Goal: Communication & Community: Answer question/provide support

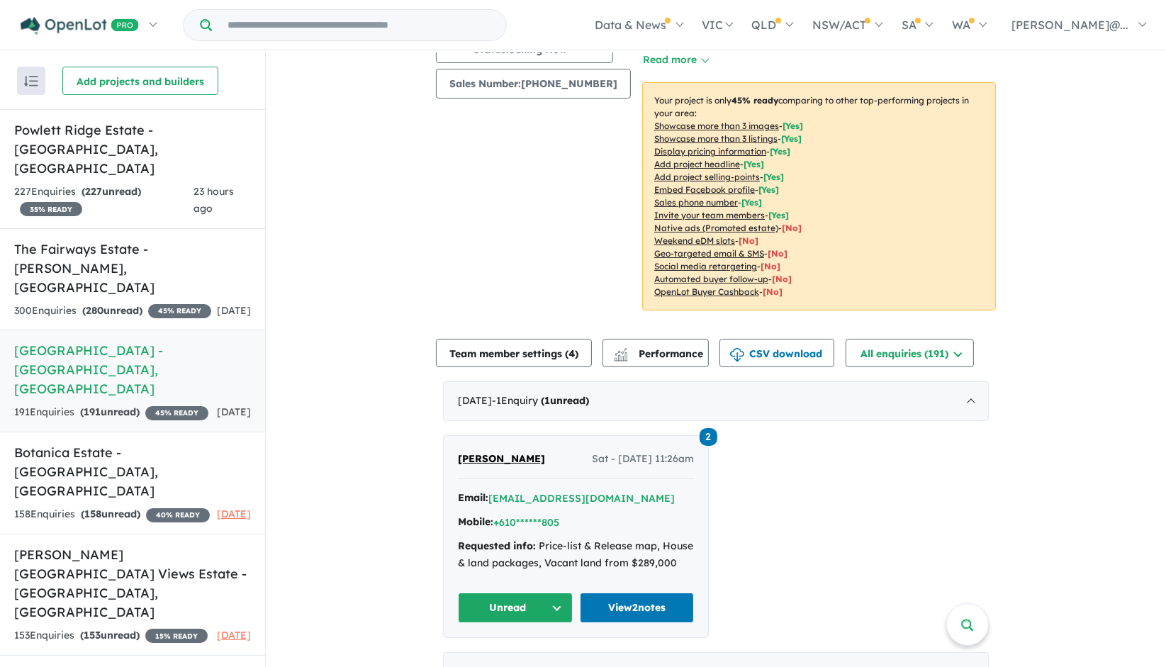
scroll to position [315, 0]
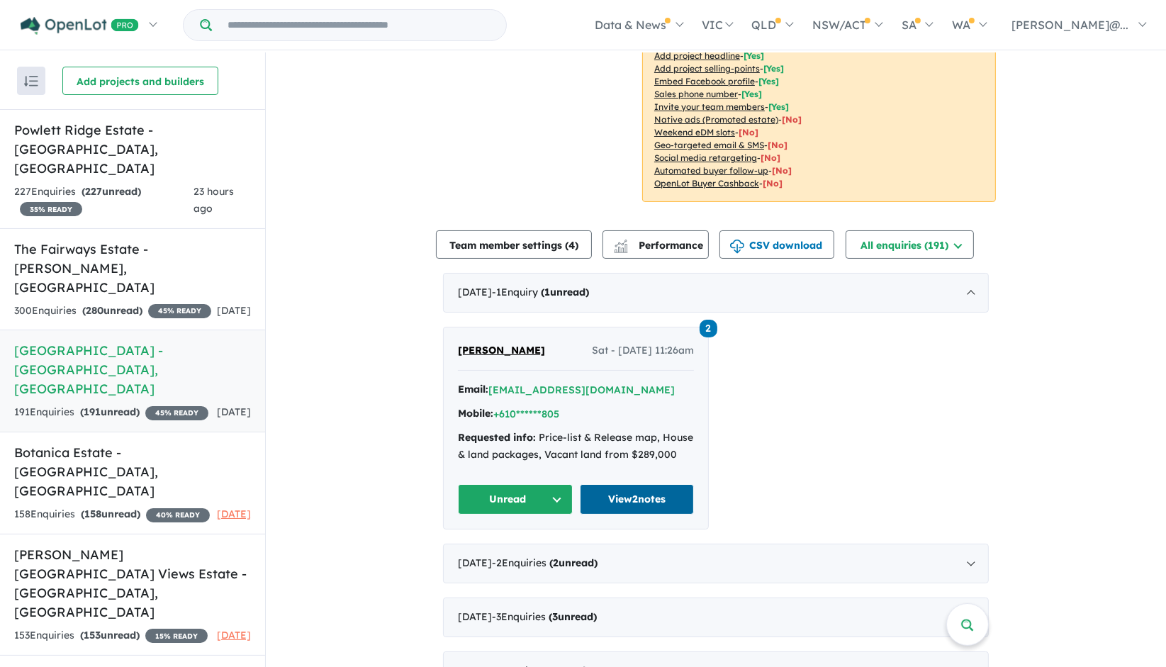
click at [624, 484] on link "View 2 notes" at bounding box center [637, 499] width 115 height 30
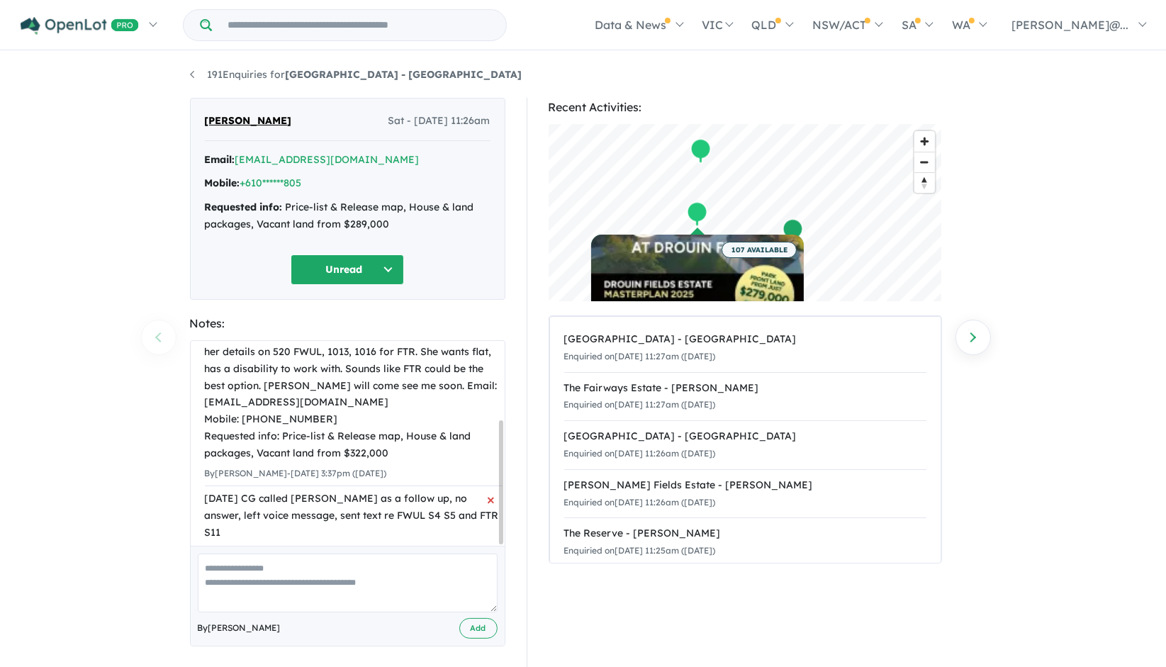
scroll to position [6, 0]
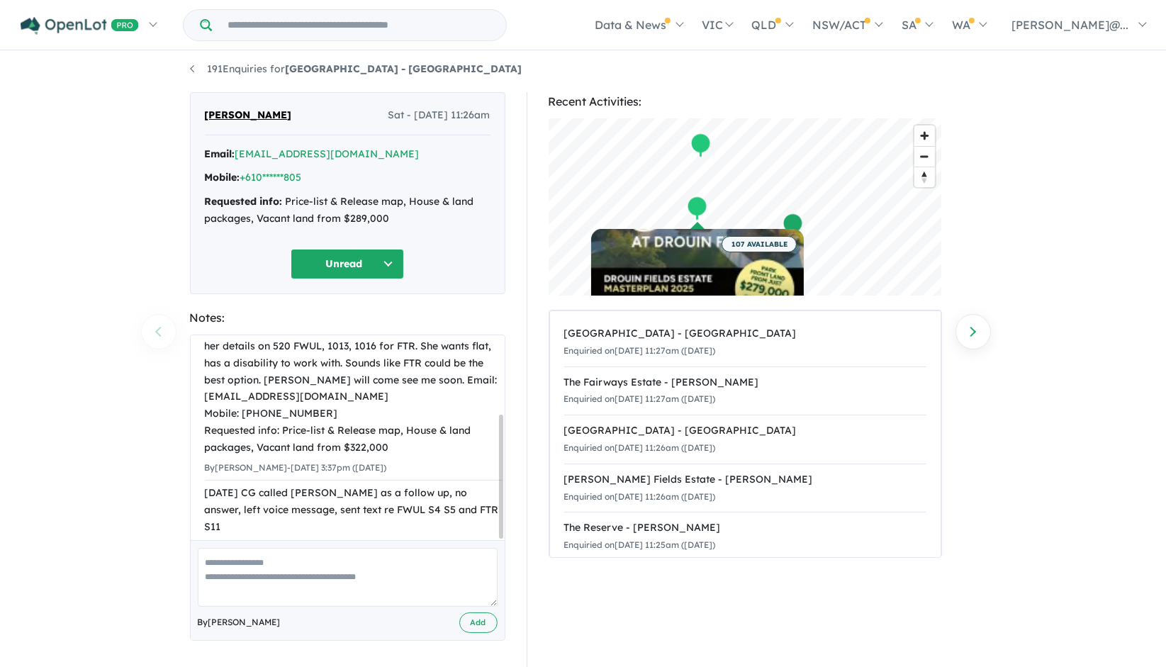
click at [271, 563] on textarea at bounding box center [348, 577] width 300 height 59
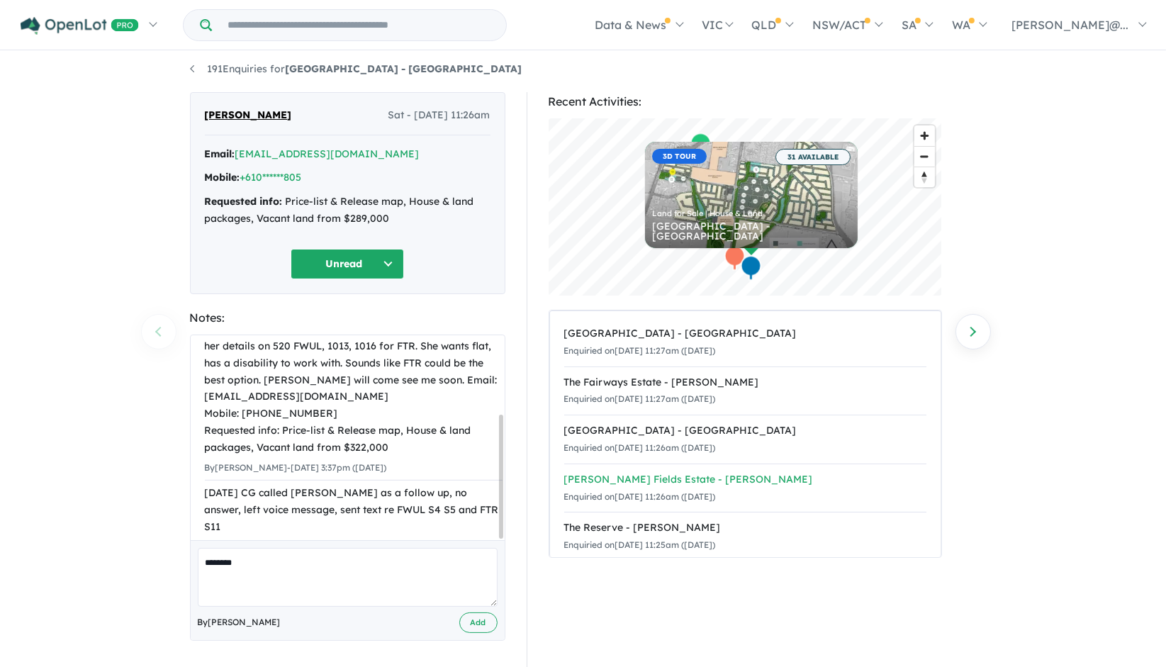
scroll to position [0, 0]
click at [265, 565] on textarea "*******" at bounding box center [348, 577] width 300 height 59
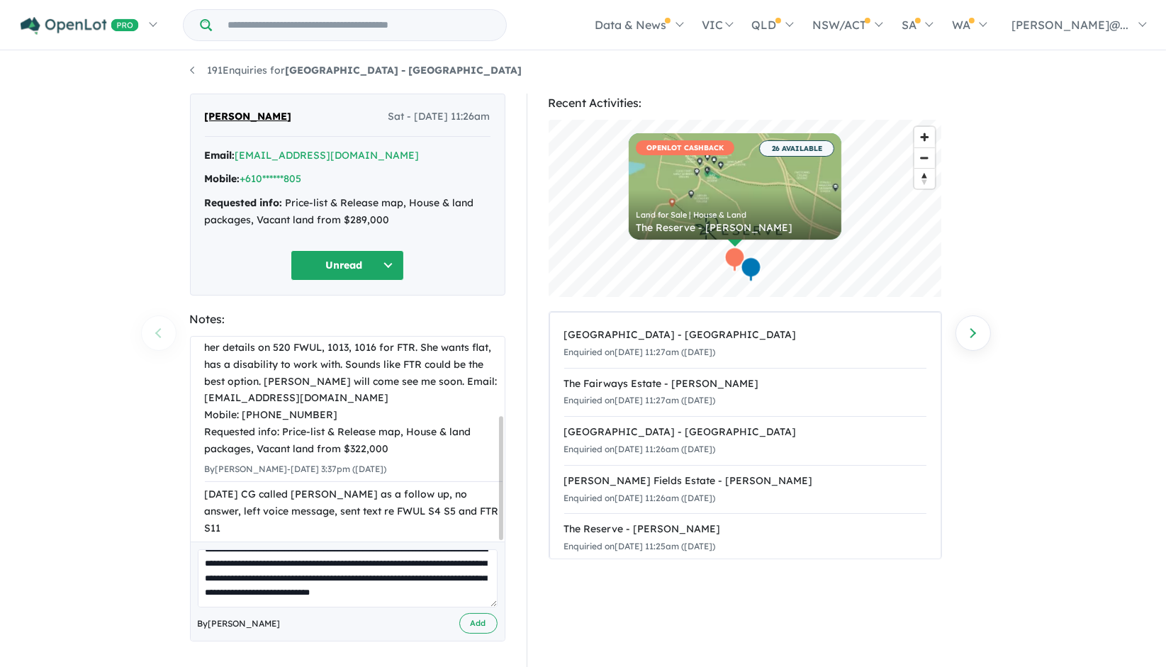
scroll to position [6, 0]
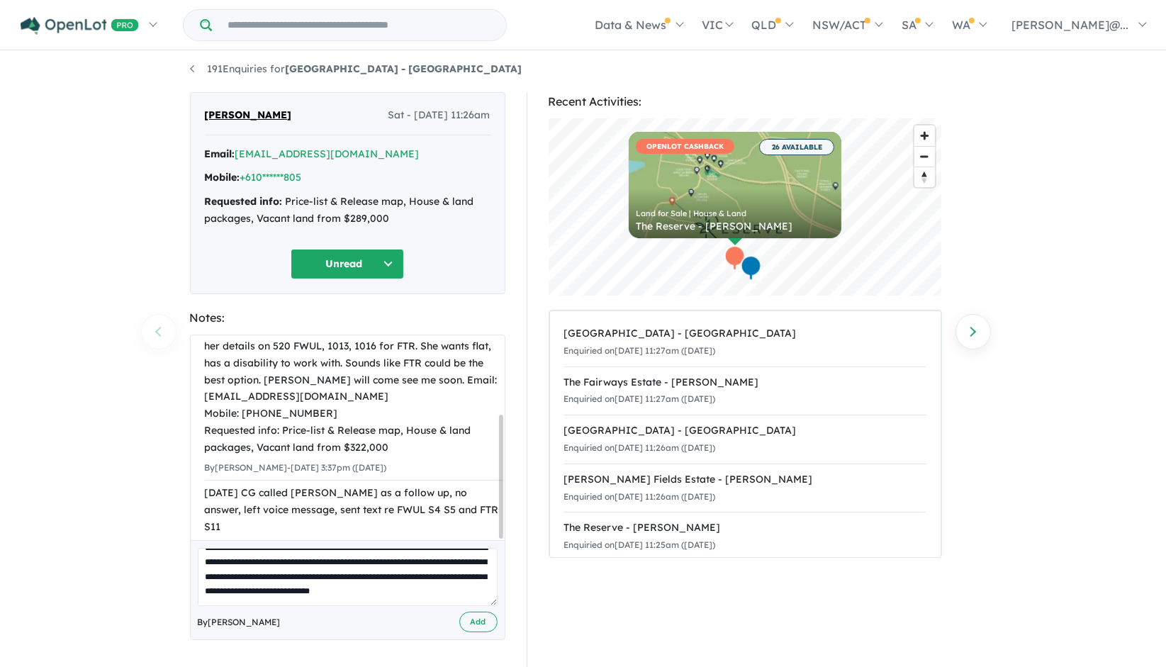
drag, startPoint x: 502, startPoint y: 508, endPoint x: 510, endPoint y: 546, distance: 38.5
click at [510, 546] on div "[PERSON_NAME] - [DATE] 11:26am Email: [EMAIL_ADDRESS][DOMAIN_NAME] Mobile: +610…" at bounding box center [347, 380] width 337 height 576
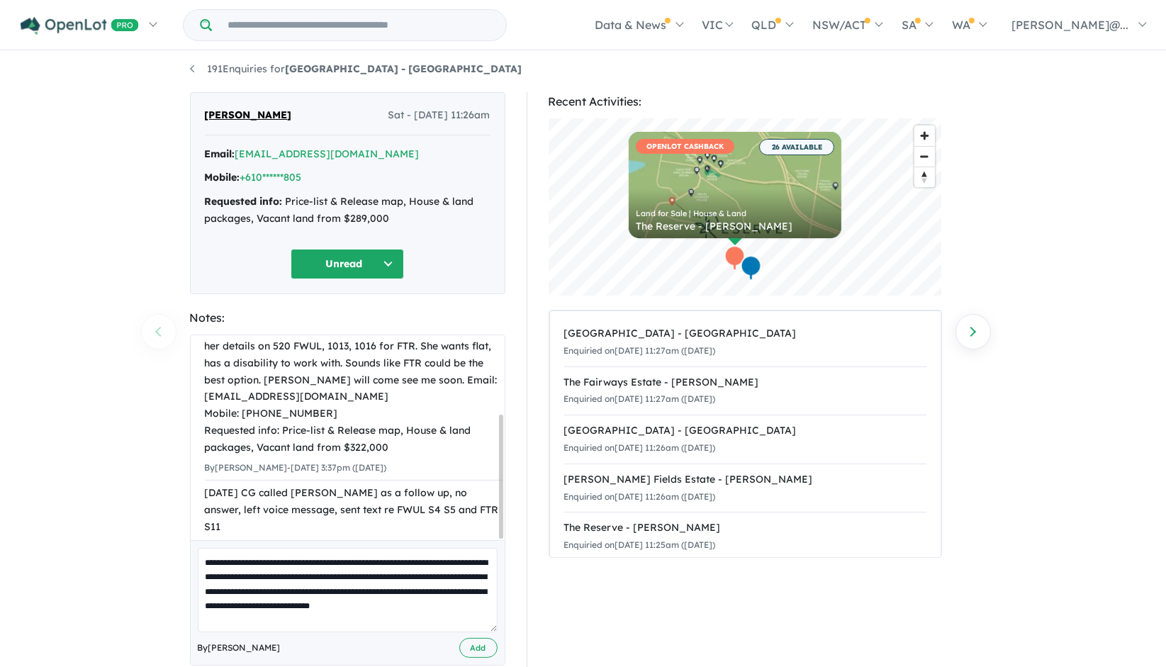
scroll to position [0, 0]
drag, startPoint x: 493, startPoint y: 600, endPoint x: 503, endPoint y: 681, distance: 81.4
click at [503, 661] on html "Skip to main content Homepage My Dashboard (5) Buyer Demand Index Suburb/Counci…" at bounding box center [583, 327] width 1166 height 667
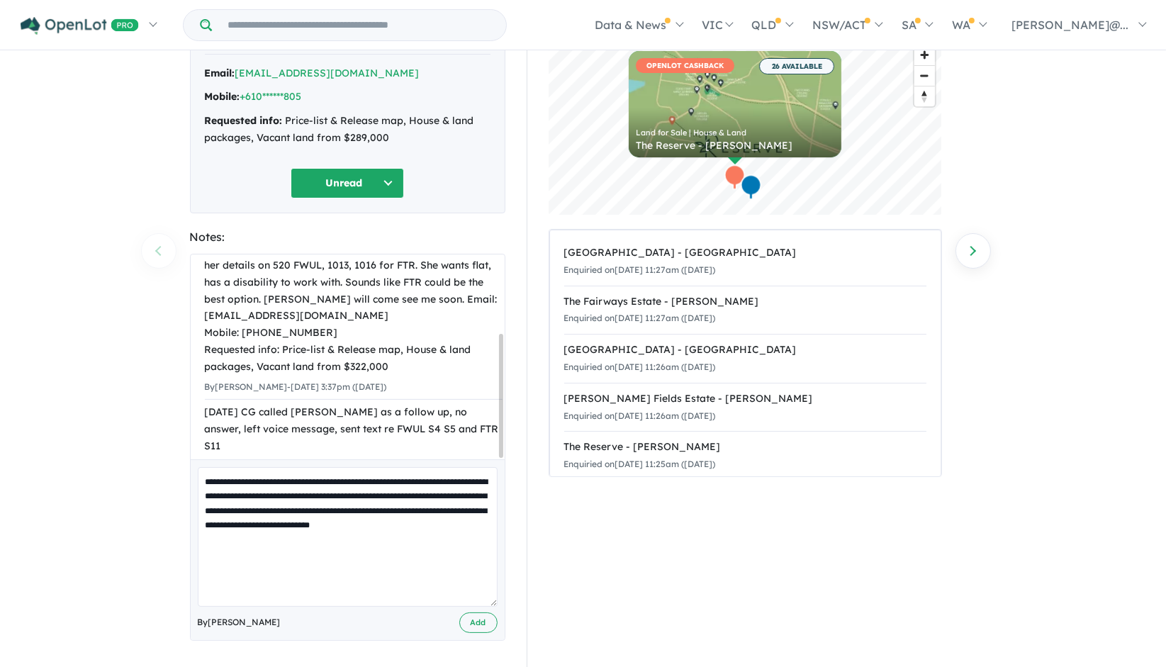
scroll to position [86, 0]
click at [275, 547] on textarea "**********" at bounding box center [348, 537] width 301 height 140
type textarea "**********"
click at [490, 619] on button "Add" at bounding box center [478, 623] width 38 height 21
